Goal: Find specific page/section

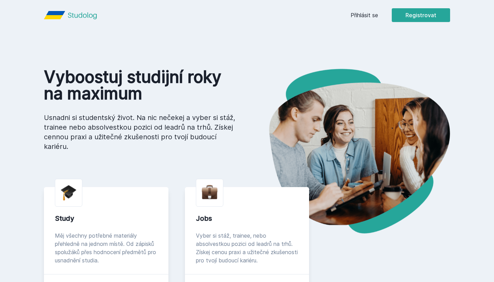
click at [134, 281] on link "Registrovat se" at bounding box center [138, 285] width 38 height 8
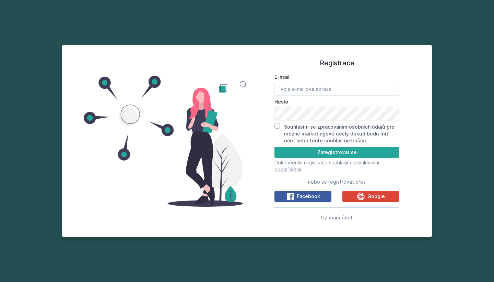
click at [304, 195] on span "Facebook" at bounding box center [308, 196] width 23 height 7
click at [334, 219] on span "Už mám účet" at bounding box center [337, 217] width 32 height 6
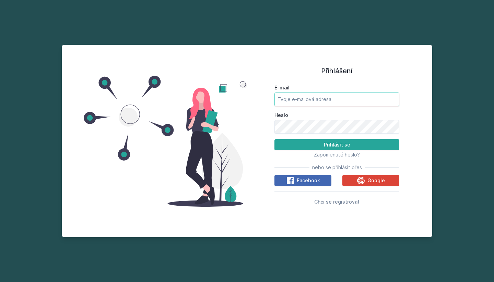
type input "[EMAIL_ADDRESS][DOMAIN_NAME]"
click at [337, 144] on button "Přihlásit se" at bounding box center [337, 144] width 125 height 11
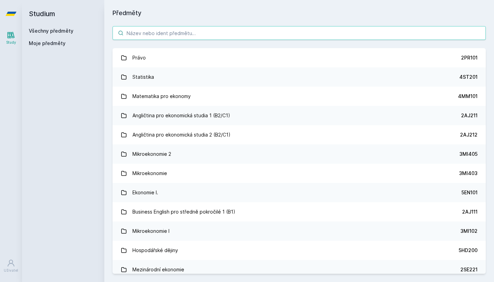
click at [193, 31] on input "search" at bounding box center [300, 33] width 374 height 14
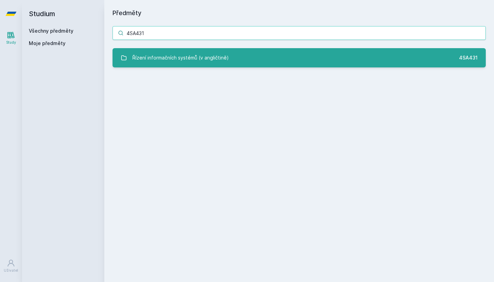
type input "4SA431"
click at [186, 61] on div "Řízení informačních systémů (v angličtině)" at bounding box center [181, 58] width 96 height 14
